Goal: Task Accomplishment & Management: Manage account settings

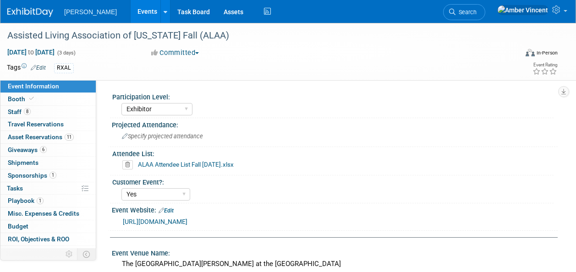
select select "Exhibitor"
select select "Yes"
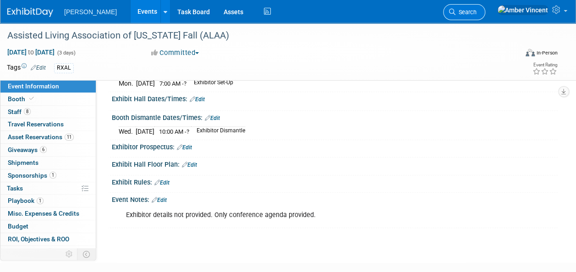
click at [476, 15] on span "Search" at bounding box center [465, 12] width 21 height 7
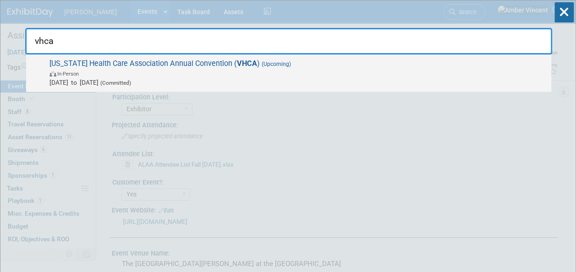
type input "vhca"
click at [343, 76] on span "In-Person" at bounding box center [297, 73] width 497 height 9
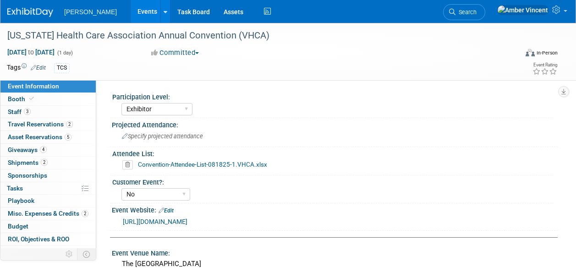
select select "Exhibitor"
select select "No"
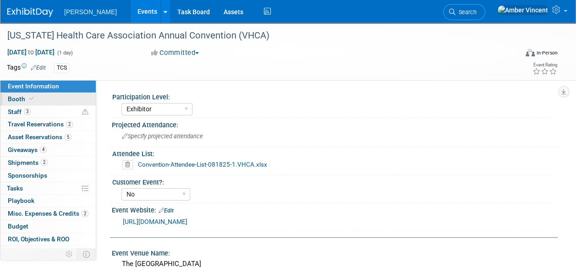
click at [30, 95] on link "Booth" at bounding box center [47, 99] width 95 height 12
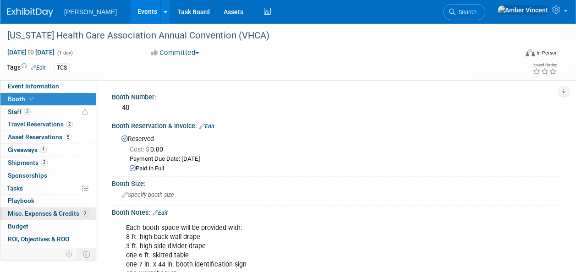
click at [51, 210] on span "Misc. Expenses & Credits 2" at bounding box center [48, 213] width 81 height 7
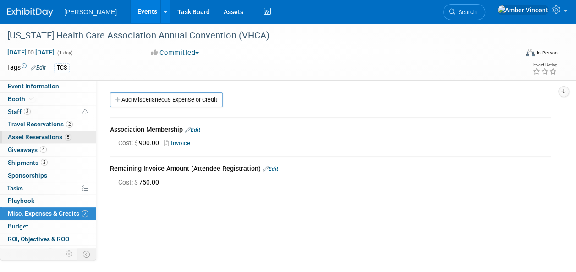
click at [56, 138] on span "Asset Reservations 5" at bounding box center [40, 136] width 64 height 7
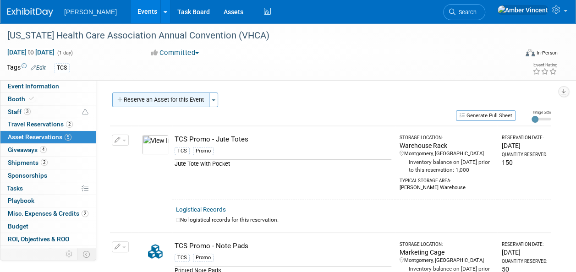
click at [198, 102] on button "Reserve an Asset for this Event" at bounding box center [160, 99] width 97 height 15
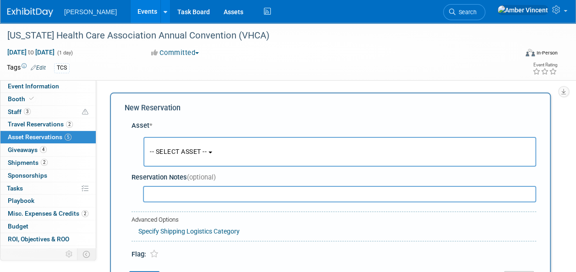
scroll to position [9, 0]
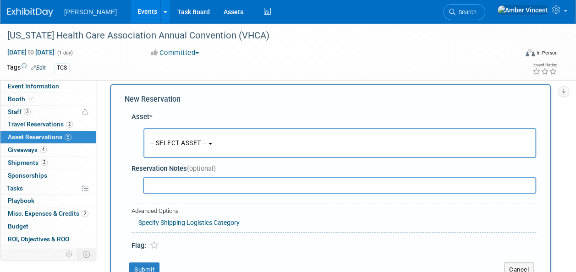
click at [176, 140] on span "-- SELECT ASSET --" at bounding box center [178, 142] width 57 height 7
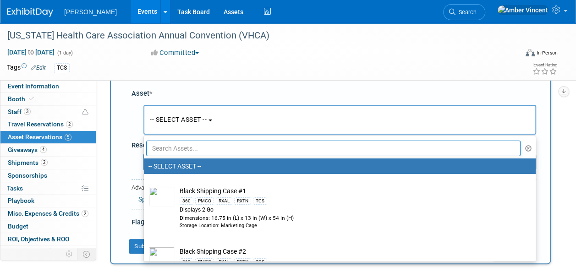
scroll to position [46, 0]
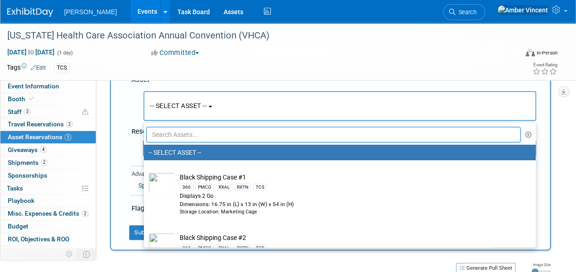
click at [211, 135] on input "text" at bounding box center [333, 135] width 374 height 16
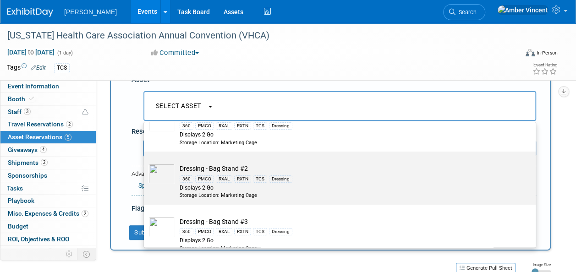
type input "bag"
click at [231, 169] on td "Dressing - Bag Stand #2 360 PMCO RXAL RXTN TCS Dressing Displays 2 Go Storage L…" at bounding box center [346, 181] width 342 height 35
click at [145, 163] on input "Dressing - Bag Stand #2 360 PMCO RXAL RXTN TCS Dressing Displays 2 Go Storage L…" at bounding box center [142, 160] width 6 height 6
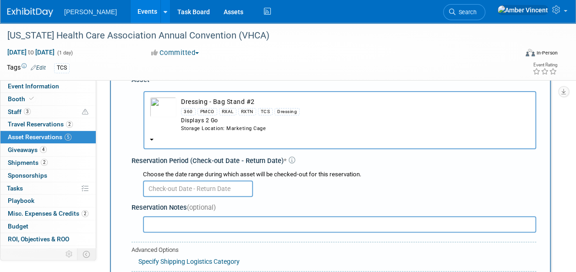
click at [195, 189] on input "text" at bounding box center [198, 188] width 110 height 16
click at [397, 190] on div at bounding box center [339, 188] width 393 height 18
click at [239, 107] on div "360 PMCO RXAL RXTN TCS Dressing" at bounding box center [355, 111] width 348 height 11
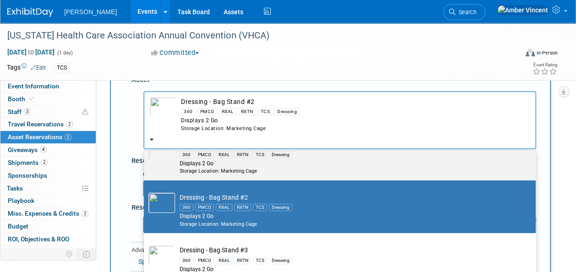
click at [208, 157] on div "PMCO" at bounding box center [204, 154] width 19 height 7
click at [145, 138] on input "Dressing - Bag Stand #1 360 PMCO RXAL RXTN TCS Dressing Displays 2 Go Storage L…" at bounding box center [142, 135] width 6 height 6
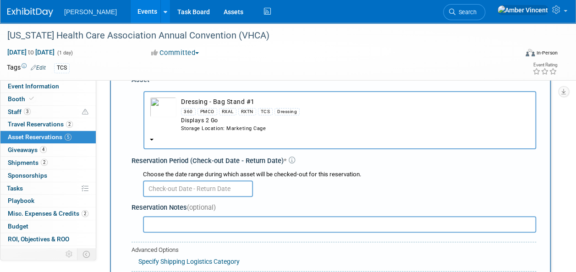
click at [201, 191] on input "text" at bounding box center [198, 188] width 110 height 16
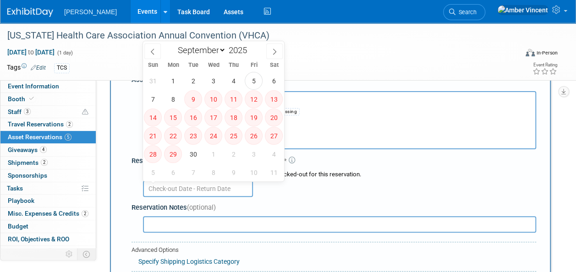
click at [350, 171] on div "Choose the date range during which asset will be checked-out for this reservati…" at bounding box center [339, 174] width 393 height 9
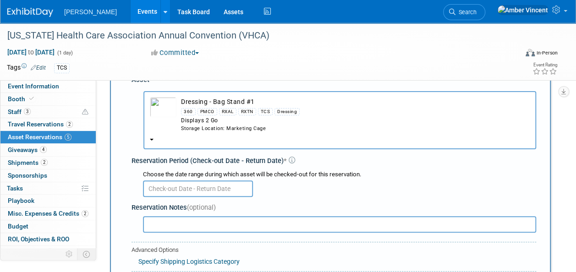
click at [239, 119] on div "Displays 2 Go" at bounding box center [355, 121] width 348 height 8
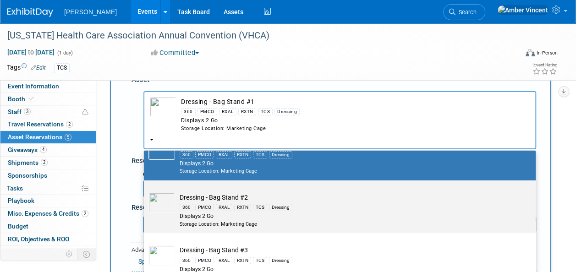
scroll to position [92, 0]
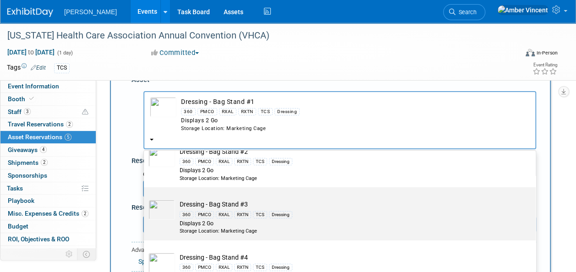
click at [220, 212] on div "RXAL" at bounding box center [224, 214] width 16 height 7
click at [145, 198] on input "Dressing - Bag Stand #3 360 PMCO RXAL RXTN TCS Dressing Displays 2 Go Storage L…" at bounding box center [142, 195] width 6 height 6
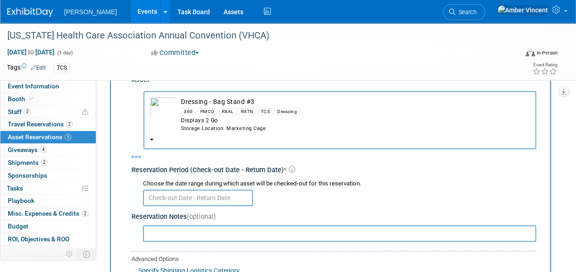
click at [218, 212] on div "Reservation Notes (optional)" at bounding box center [333, 217] width 404 height 10
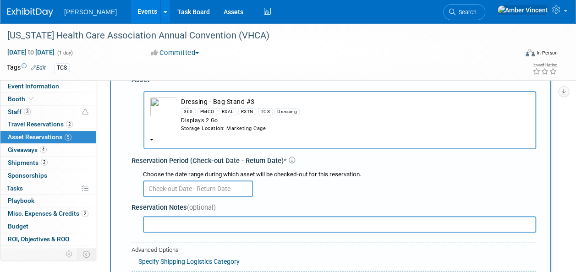
click at [215, 187] on input "text" at bounding box center [198, 188] width 110 height 16
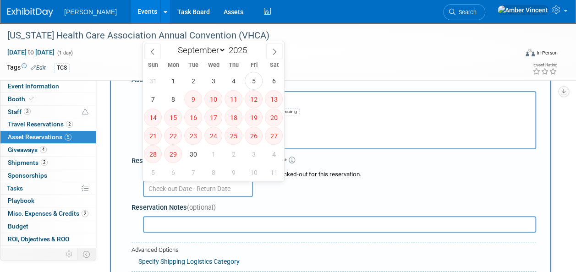
click at [333, 177] on div "Choose the date range during which asset will be checked-out for this reservati…" at bounding box center [339, 174] width 393 height 9
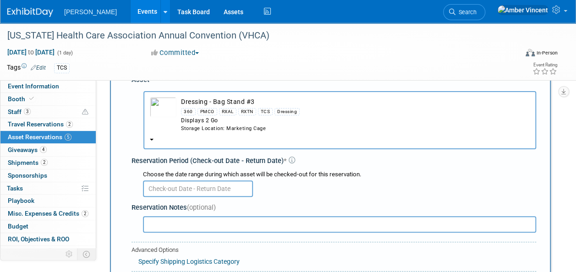
click at [231, 115] on div "RXAL" at bounding box center [227, 111] width 17 height 7
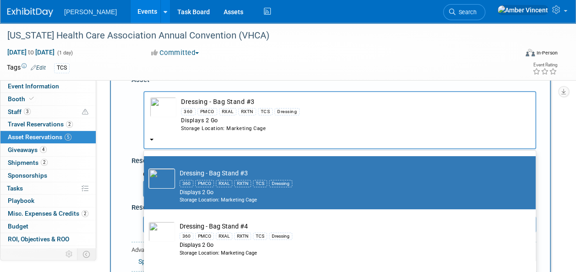
scroll to position [137, 0]
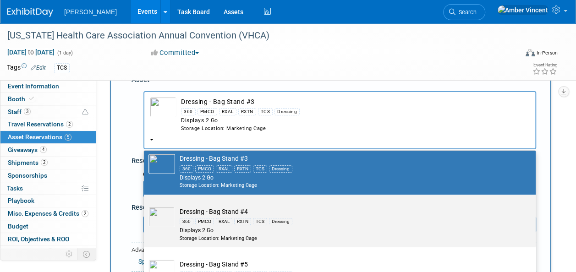
click at [228, 213] on td "Dressing - Bag Stand #4 360 PMCO RXAL RXTN TCS Dressing Displays 2 Go Storage L…" at bounding box center [346, 224] width 342 height 35
click at [145, 206] on input "Dressing - Bag Stand #4 360 PMCO RXAL RXTN TCS Dressing Displays 2 Go Storage L…" at bounding box center [142, 203] width 6 height 6
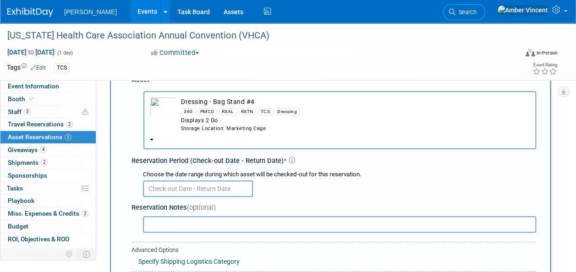
click at [208, 180] on div at bounding box center [339, 188] width 393 height 18
click at [210, 185] on input "text" at bounding box center [198, 188] width 110 height 16
click at [293, 180] on div at bounding box center [339, 188] width 393 height 18
click at [238, 119] on div "Displays 2 Go" at bounding box center [355, 121] width 348 height 8
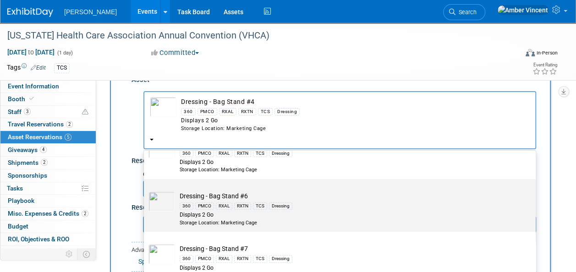
scroll to position [183, 0]
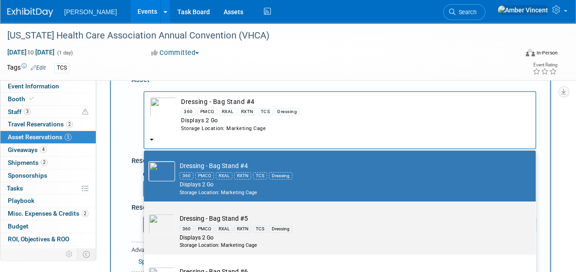
click at [219, 216] on td "Dressing - Bag Stand #5 360 PMCO RXAL RXTN TCS Dressing Displays 2 Go Storage L…" at bounding box center [346, 231] width 342 height 35
click at [145, 212] on input "Dressing - Bag Stand #5 360 PMCO RXAL RXTN TCS Dressing Displays 2 Go Storage L…" at bounding box center [142, 210] width 6 height 6
select select "10725917"
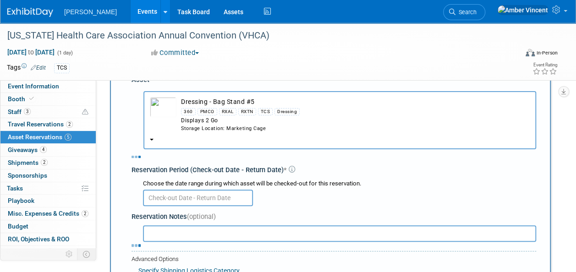
select select "8"
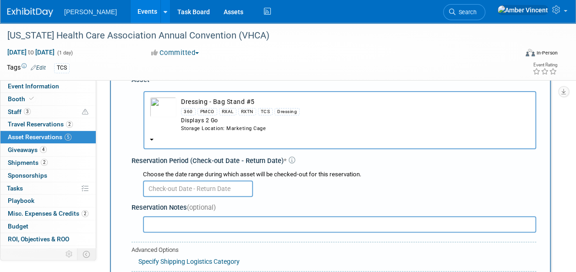
click at [206, 185] on input "text" at bounding box center [198, 188] width 110 height 16
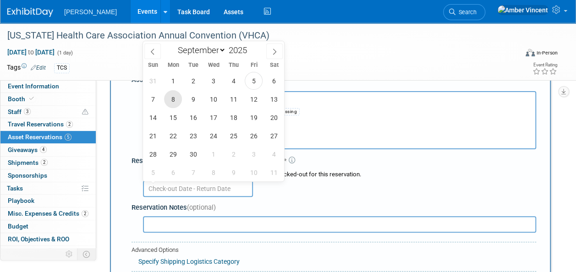
click at [171, 98] on span "8" at bounding box center [173, 99] width 18 height 18
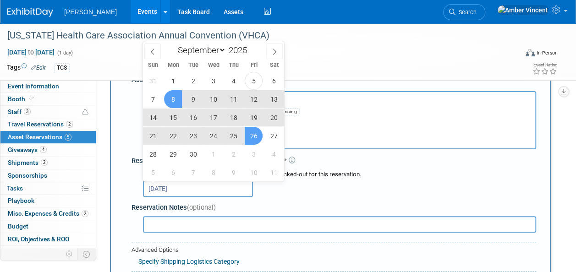
click at [260, 136] on span "26" at bounding box center [254, 136] width 18 height 18
type input "[DATE] to [DATE]"
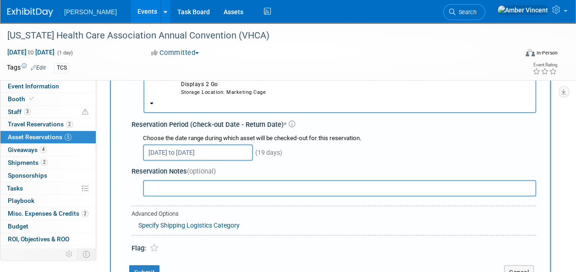
scroll to position [137, 0]
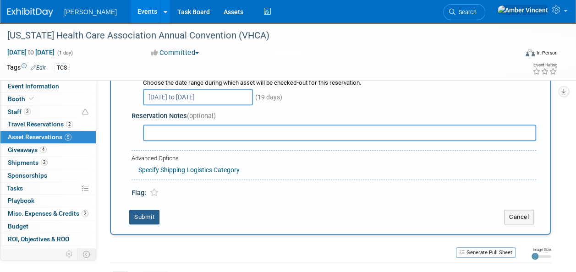
click at [153, 218] on button "Submit" at bounding box center [144, 217] width 30 height 15
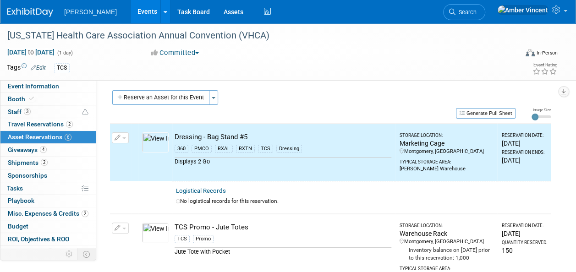
scroll to position [0, 0]
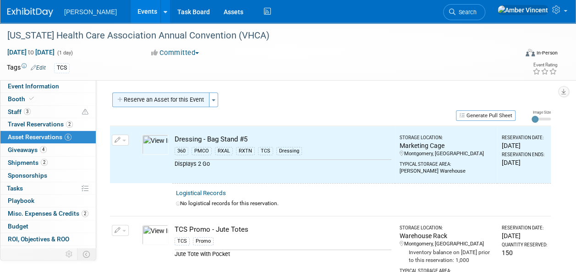
click at [202, 101] on button "Reserve an Asset for this Event" at bounding box center [160, 99] width 97 height 15
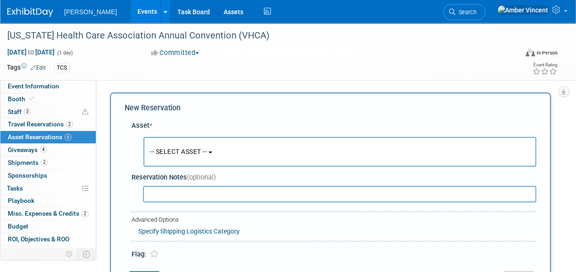
scroll to position [9, 0]
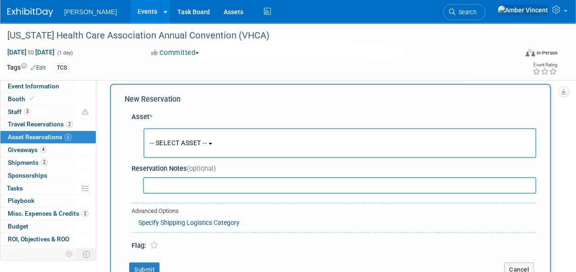
click at [197, 141] on span "-- SELECT ASSET --" at bounding box center [178, 142] width 57 height 7
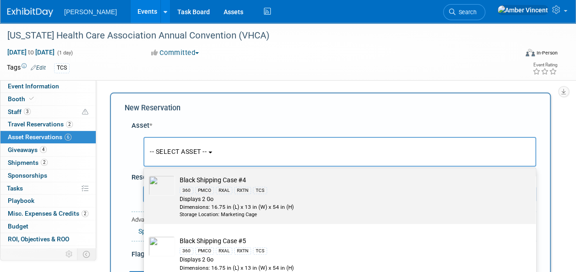
scroll to position [0, 0]
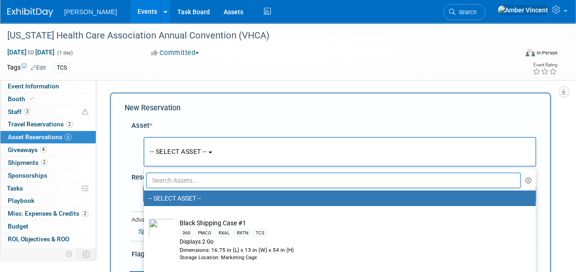
click at [238, 181] on input "text" at bounding box center [333, 181] width 374 height 16
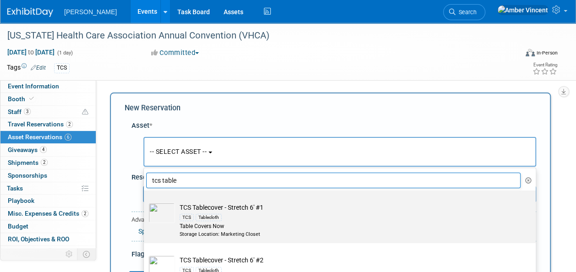
scroll to position [46, 0]
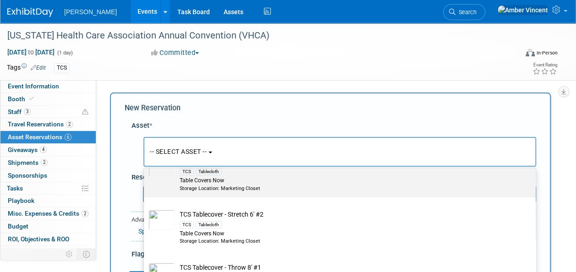
type input "tcs table"
click at [261, 179] on div "Table Covers Now" at bounding box center [348, 181] width 337 height 8
click at [145, 156] on input "TCS Tablecover - Stretch 6' #1 TCS Tablecloth Table Covers Now Storage Location…" at bounding box center [142, 153] width 6 height 6
select select "10722533"
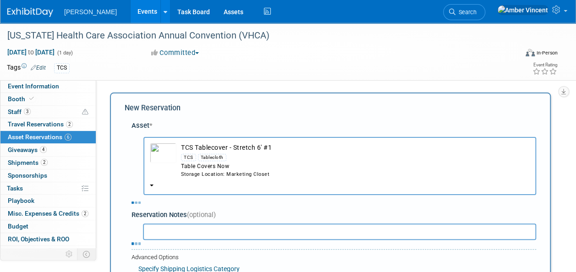
select select "8"
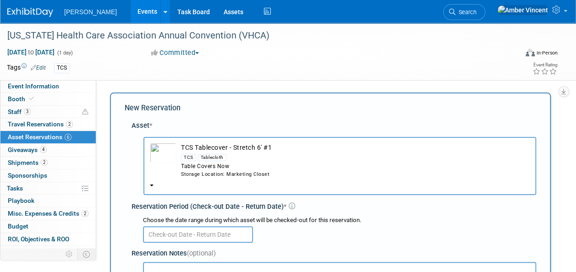
click at [200, 234] on input "text" at bounding box center [198, 234] width 110 height 16
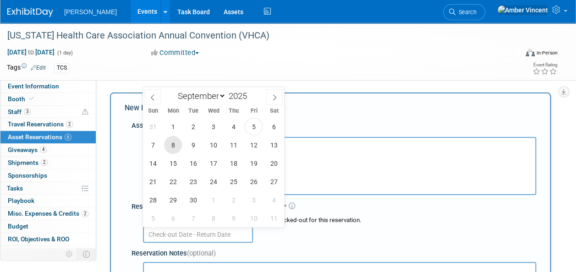
click at [171, 149] on span "8" at bounding box center [173, 145] width 18 height 18
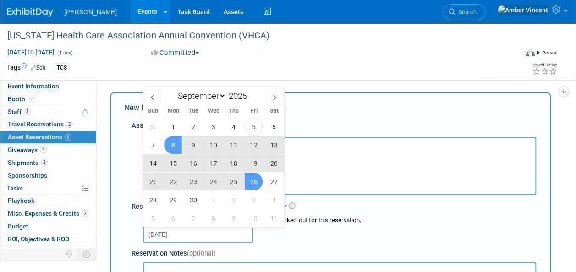
click at [254, 179] on span "26" at bounding box center [254, 182] width 18 height 18
type input "[DATE] to [DATE]"
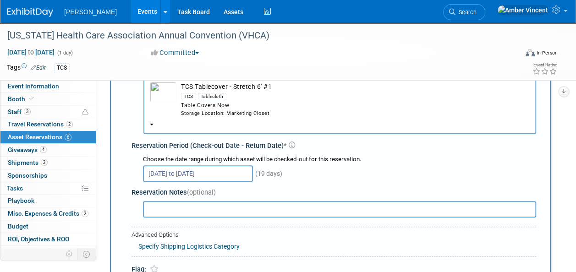
scroll to position [137, 0]
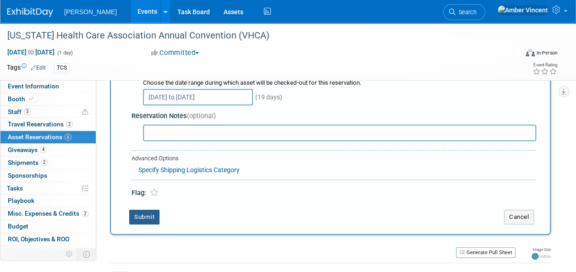
click at [153, 216] on button "Submit" at bounding box center [144, 217] width 30 height 15
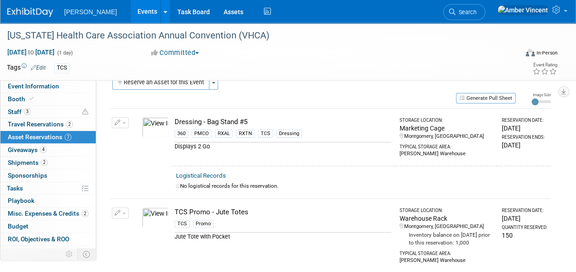
scroll to position [0, 0]
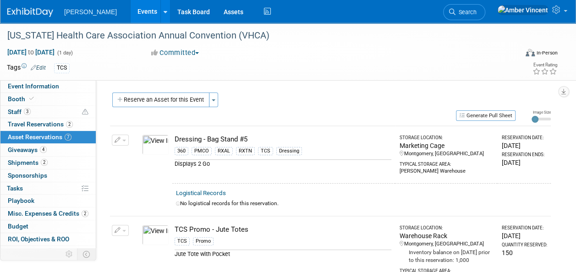
click at [180, 95] on button "Reserve an Asset for this Event" at bounding box center [160, 99] width 97 height 15
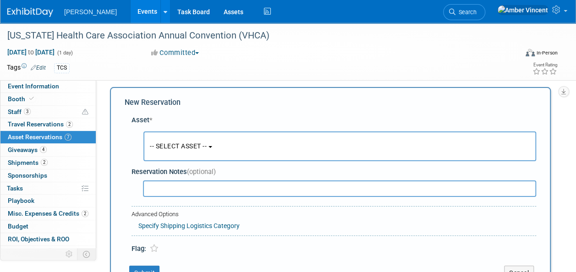
scroll to position [9, 0]
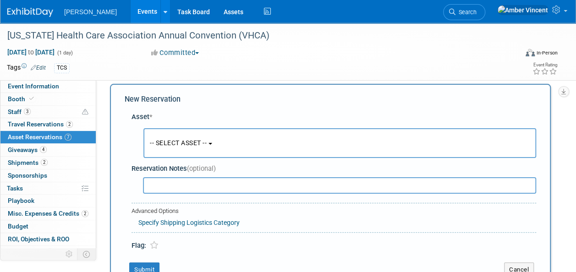
click at [207, 139] on span "-- SELECT ASSET --" at bounding box center [178, 142] width 57 height 7
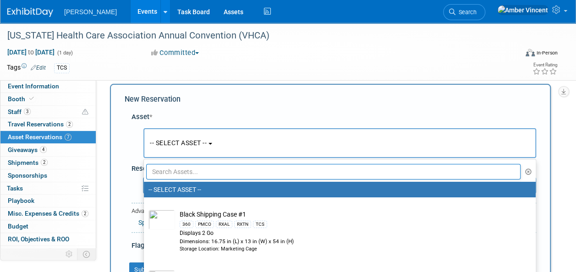
click at [201, 168] on input "text" at bounding box center [333, 172] width 374 height 16
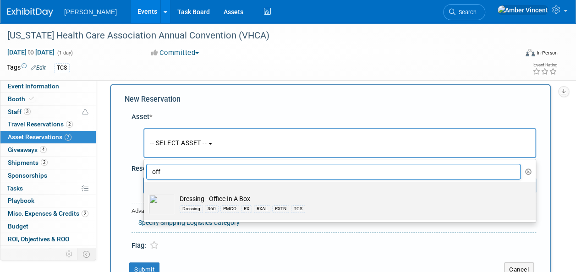
type input "off"
click at [180, 192] on label "Dressing - Office In A Box Dressing 360 PMCO RX RXAL RXTN TCS" at bounding box center [337, 201] width 378 height 34
click at [145, 192] on input "Dressing - Office In A Box Dressing 360 PMCO RX RXAL RXTN TCS" at bounding box center [142, 190] width 6 height 6
select select "10724056"
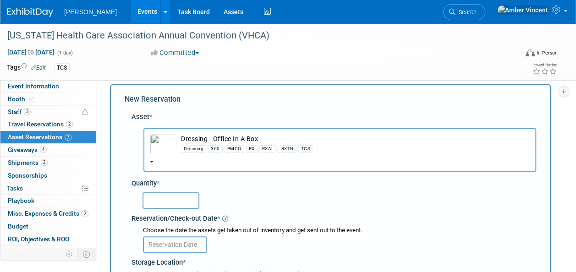
click at [180, 198] on input "text" at bounding box center [170, 200] width 57 height 16
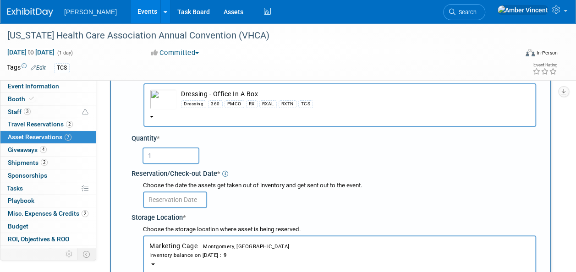
scroll to position [100, 0]
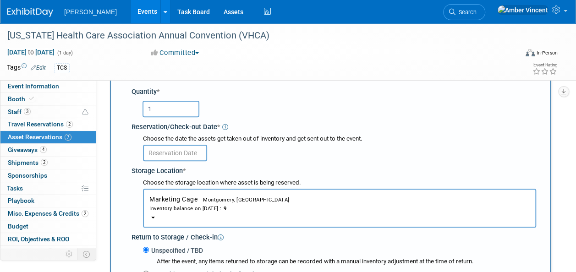
type input "1"
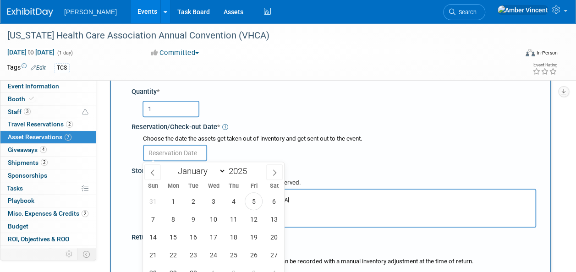
click at [175, 148] on input "text" at bounding box center [175, 153] width 64 height 16
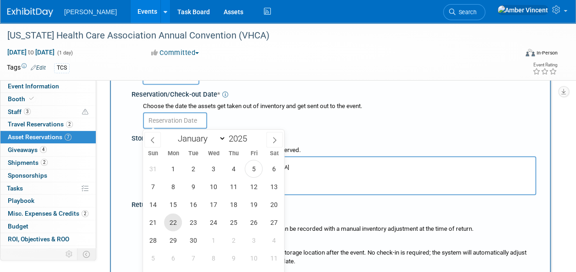
scroll to position [146, 0]
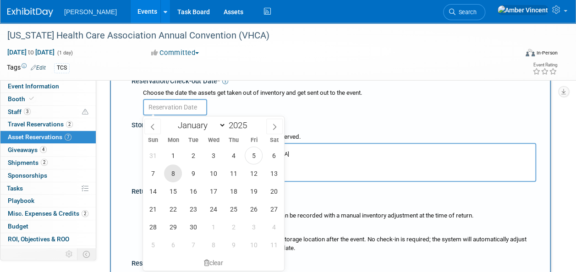
click at [169, 174] on span "8" at bounding box center [173, 173] width 18 height 18
type input "[DATE]"
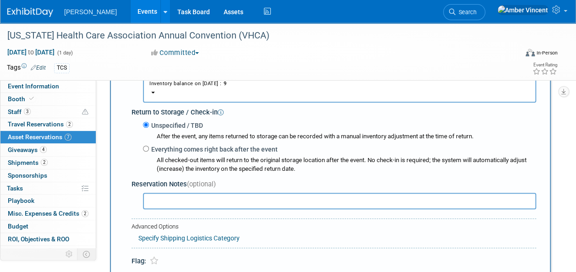
scroll to position [238, 0]
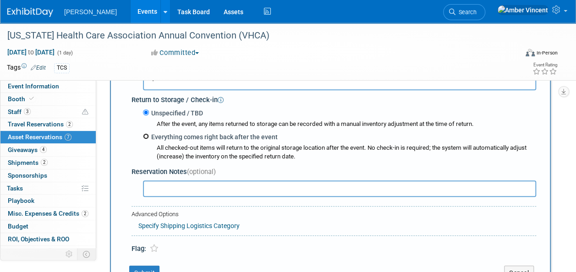
click at [144, 134] on input "Everything comes right back after the event" at bounding box center [146, 136] width 6 height 6
radio input "true"
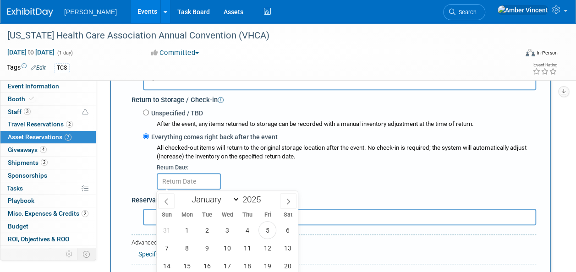
scroll to position [329, 0]
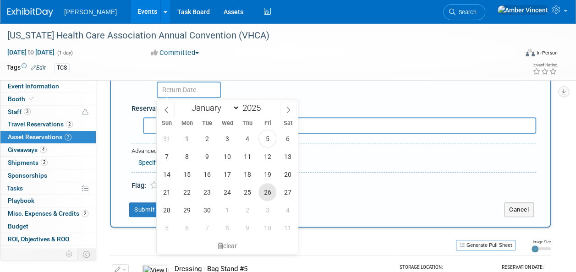
click at [268, 195] on span "26" at bounding box center [267, 192] width 18 height 18
type input "[DATE]"
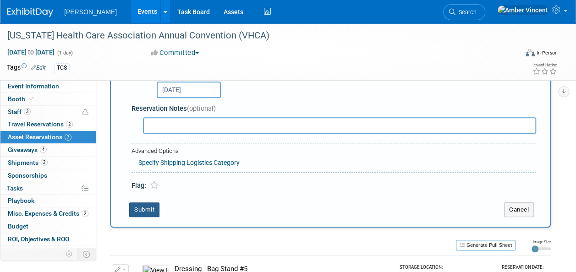
click at [152, 207] on button "Submit" at bounding box center [144, 209] width 30 height 15
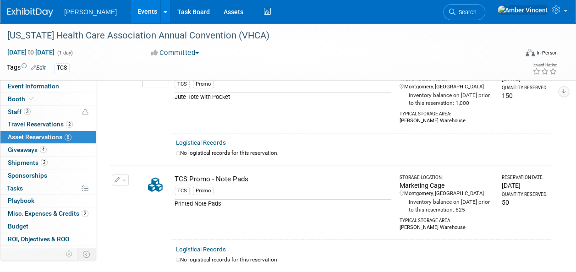
scroll to position [0, 0]
